Goal: Information Seeking & Learning: Learn about a topic

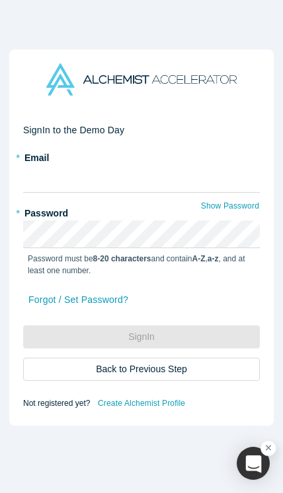
click at [34, 176] on input "text" at bounding box center [141, 179] width 236 height 28
type input "[PERSON_NAME][EMAIL_ADDRESS][DOMAIN_NAME]"
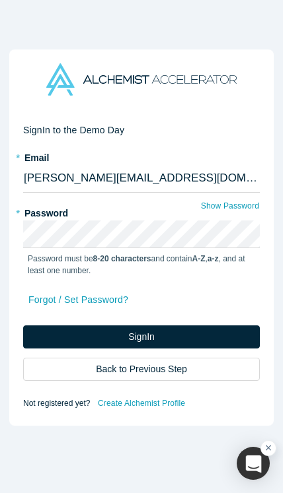
click at [90, 333] on button "Sign In" at bounding box center [141, 337] width 236 height 23
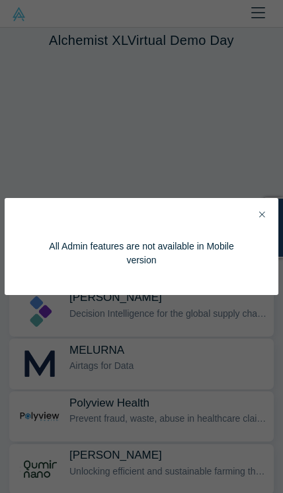
click at [265, 219] on button "Close" at bounding box center [262, 214] width 14 height 15
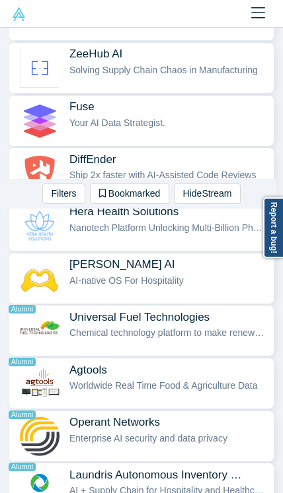
scroll to position [717, 0]
click at [98, 277] on span "AI-native OS For Hospitality" at bounding box center [126, 280] width 114 height 11
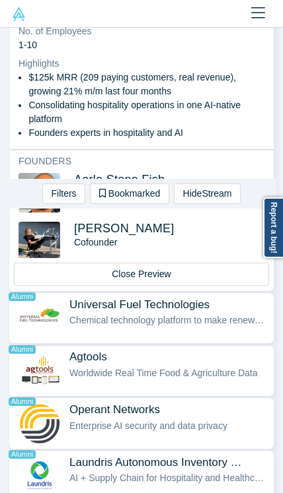
scroll to position [1015, 0]
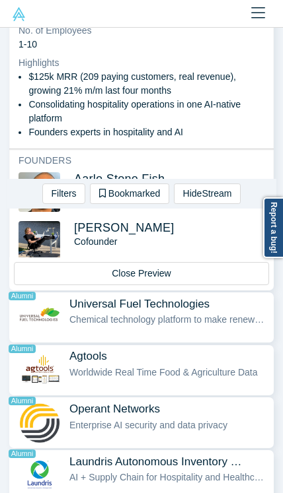
click at [59, 316] on img "button" at bounding box center [39, 318] width 42 height 40
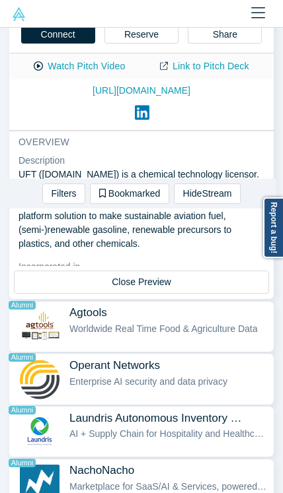
scroll to position [1051, 0]
